Goal: Task Accomplishment & Management: Use online tool/utility

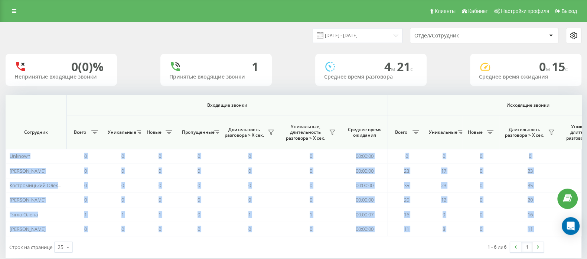
scroll to position [0, 460]
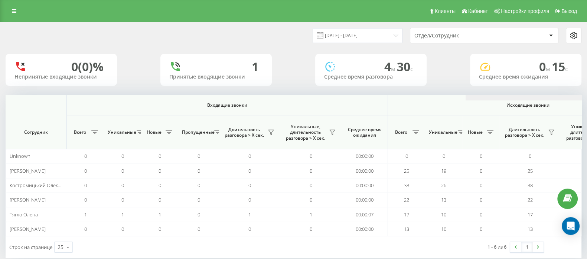
click at [586, 99] on html "go.keycrm.app Проекты go.keycrm.app Дашборд Центр обращений Аналитика Ваши отче…" at bounding box center [293, 129] width 587 height 259
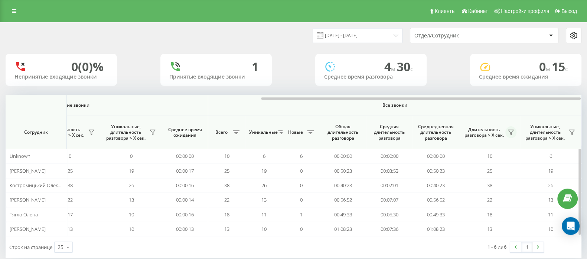
click at [507, 131] on button at bounding box center [510, 133] width 11 height 12
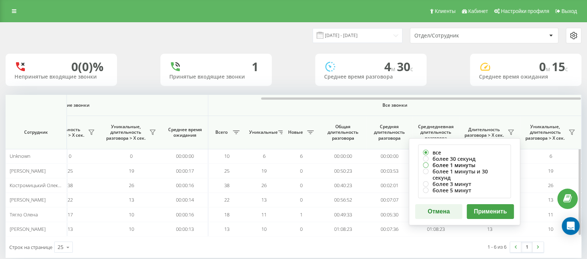
click at [426, 163] on label "более 1 минуты" at bounding box center [464, 165] width 83 height 6
radio input "true"
click at [509, 207] on button "Применить" at bounding box center [490, 212] width 47 height 15
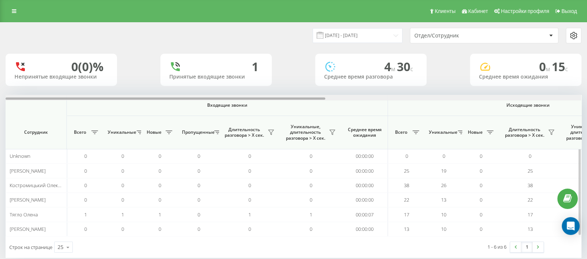
scroll to position [0, 460]
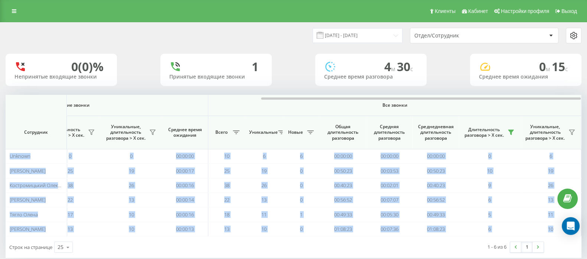
drag, startPoint x: 305, startPoint y: 97, endPoint x: 594, endPoint y: 97, distance: 288.0
click at [586, 97] on html "go.keycrm.app Проекты go.keycrm.app Дашборд Центр обращений Аналитика Ваши отче…" at bounding box center [293, 129] width 587 height 259
